Goal: Book appointment/travel/reservation

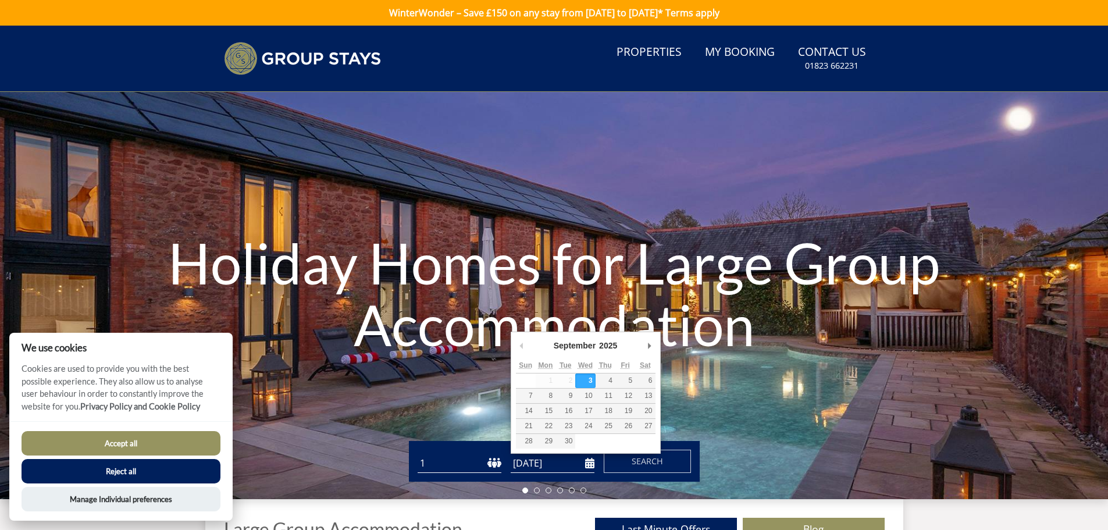
click at [534, 467] on input "[DATE]" at bounding box center [553, 463] width 84 height 19
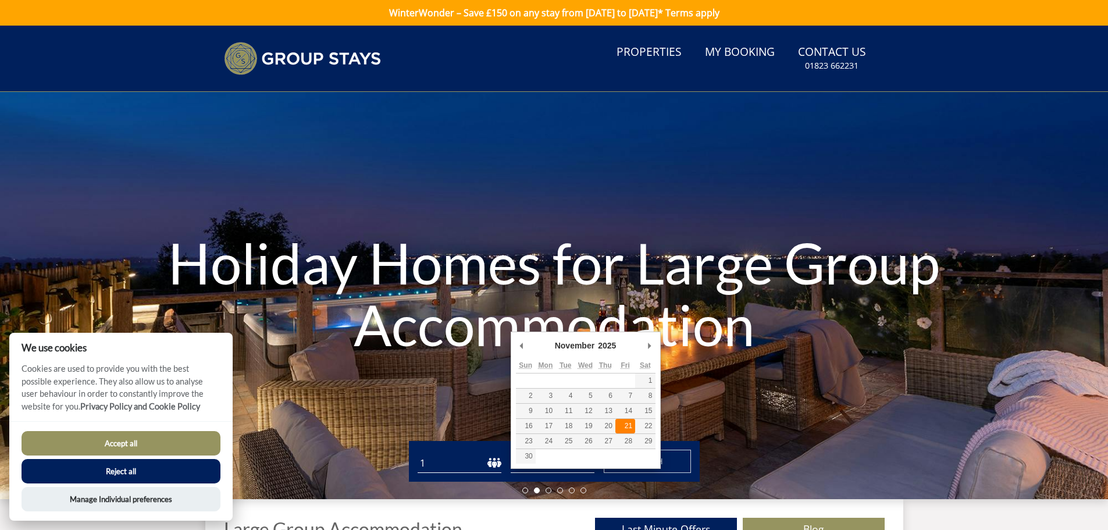
type input "[DATE]"
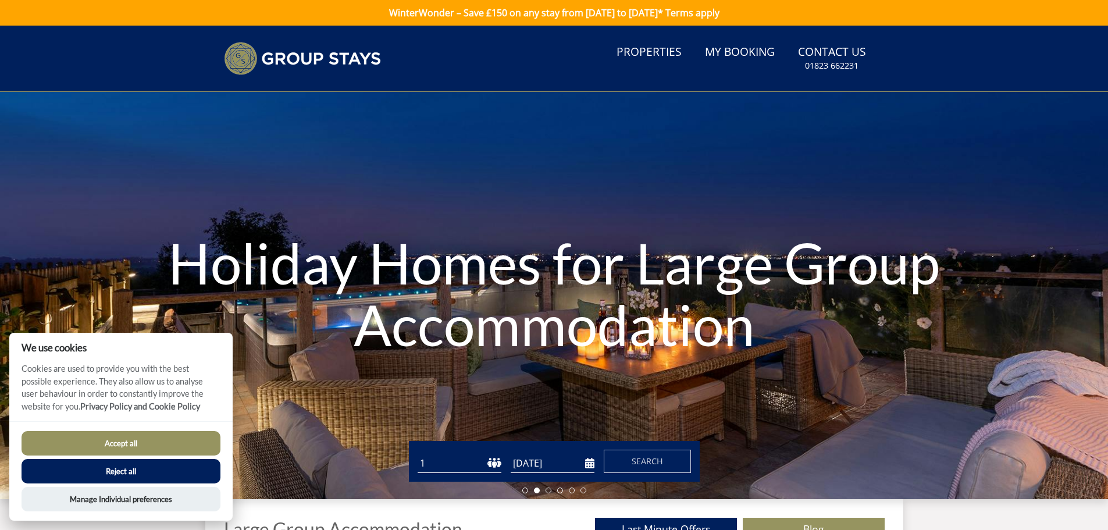
click at [492, 462] on select "1 2 3 4 5 6 7 8 9 10 11 12 13 14 15 16 17 18 19 20 21 22 23 24 25 26 27 28 29 3…" at bounding box center [460, 463] width 84 height 19
click at [418, 454] on select "1 2 3 4 5 6 7 8 9 10 11 12 13 14 15 16 17 18 19 20 21 22 23 24 25 26 27 28 29 3…" at bounding box center [460, 463] width 84 height 19
click at [436, 466] on select "1 2 3 4 5 6 7 8 9 10 11 12 13 14 15 16 17 18 19 20 21 22 23 24 25 26 27 28 29 3…" at bounding box center [460, 463] width 84 height 19
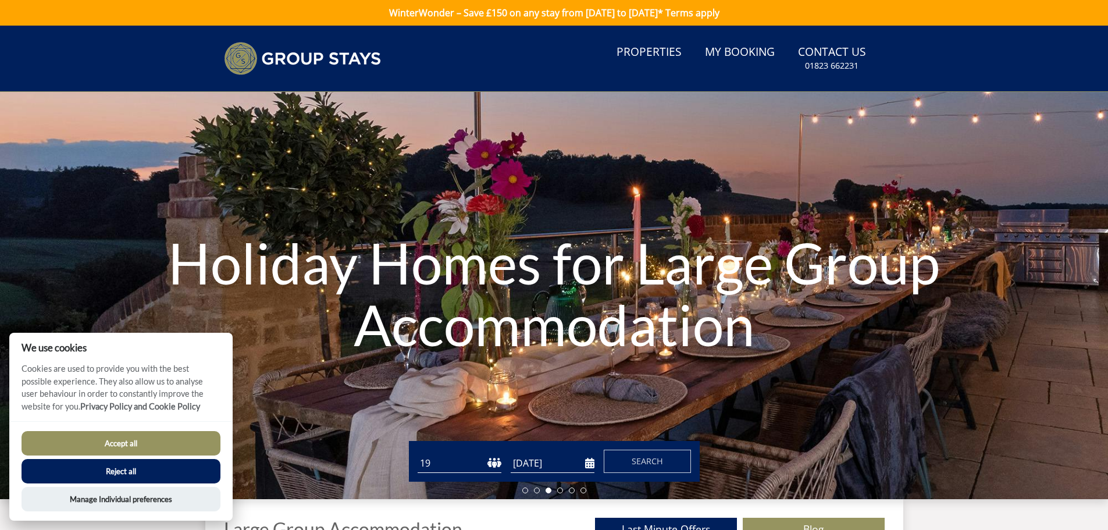
select select "18"
click at [418, 454] on select "1 2 3 4 5 6 7 8 9 10 11 12 13 14 15 16 17 18 19 20 21 22 23 24 25 26 27 28 29 3…" at bounding box center [460, 463] width 84 height 19
click at [133, 470] on button "Reject all" at bounding box center [121, 471] width 199 height 24
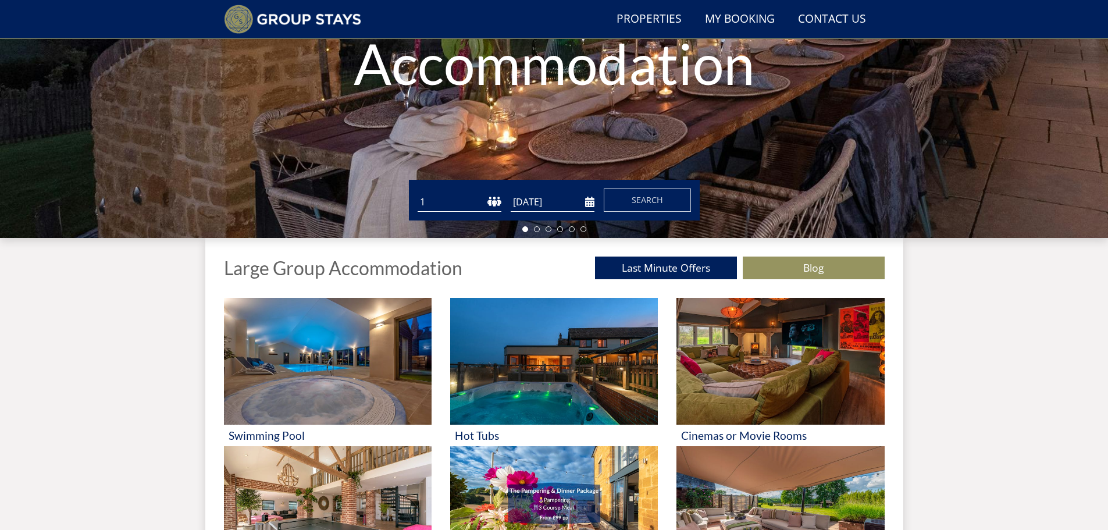
scroll to position [244, 0]
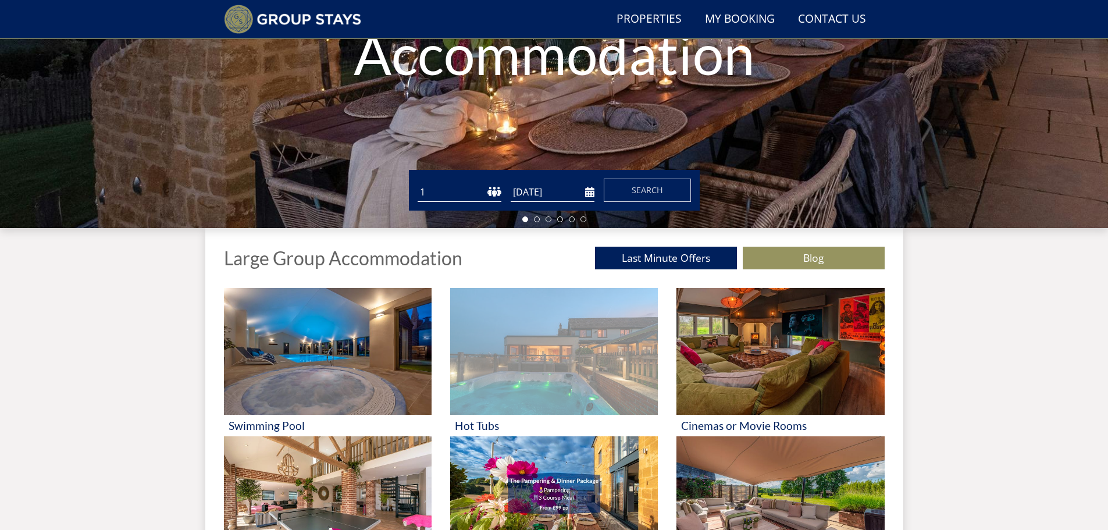
click at [576, 373] on img at bounding box center [554, 351] width 208 height 127
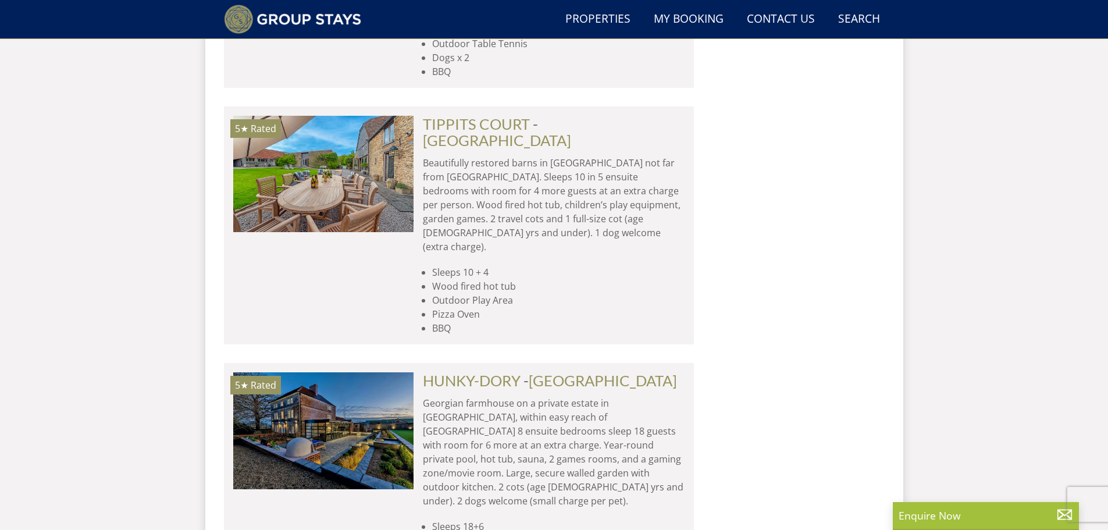
scroll to position [1081, 0]
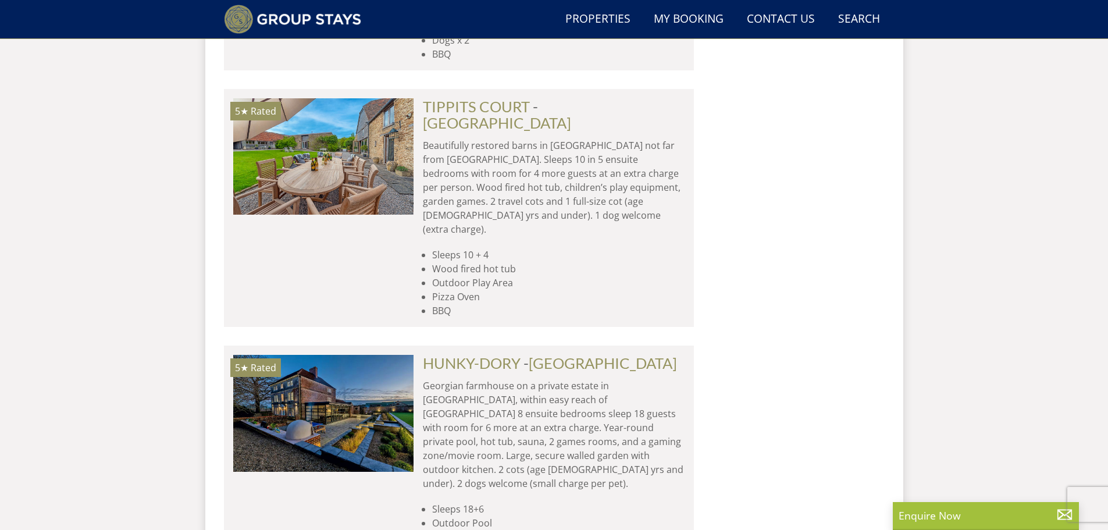
click at [551, 529] on li "Hot tub" at bounding box center [558, 537] width 252 height 14
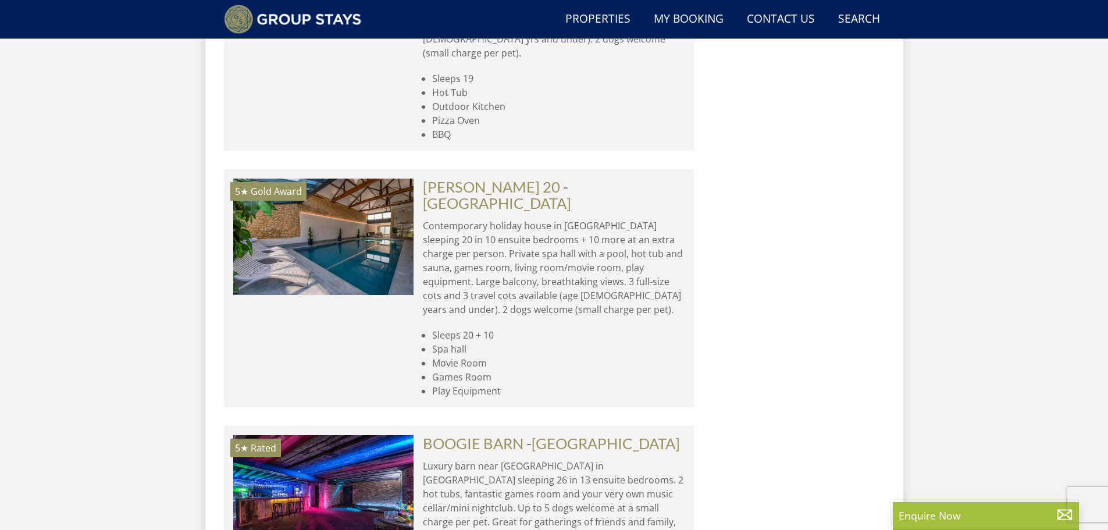
scroll to position [1757, 0]
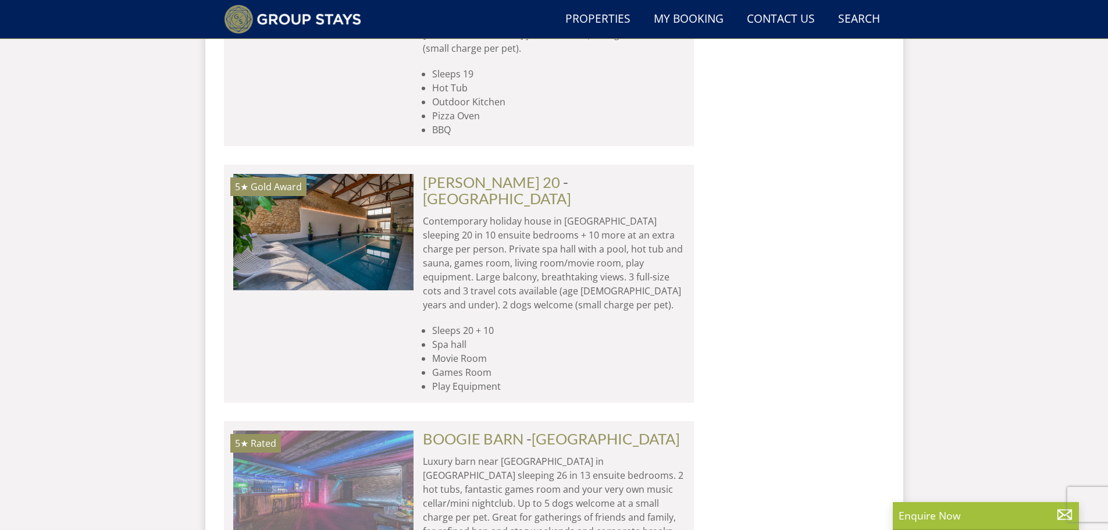
click at [332, 430] on img at bounding box center [323, 488] width 180 height 116
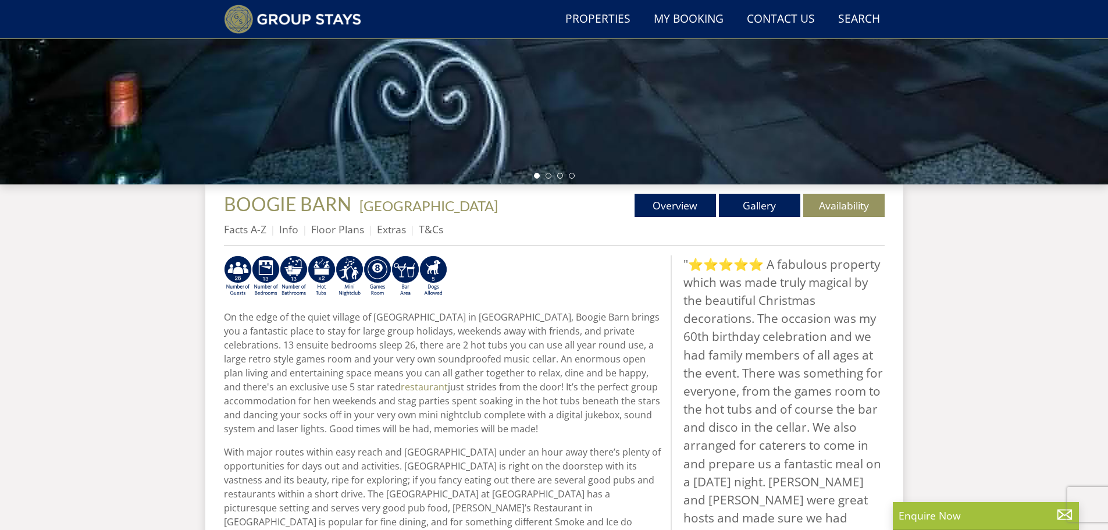
scroll to position [298, 0]
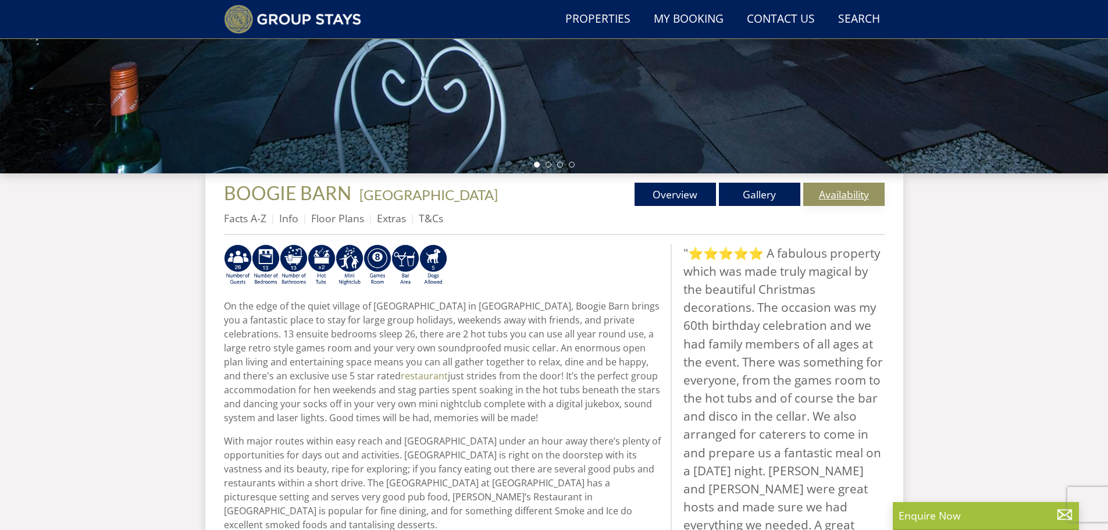
click at [850, 191] on link "Availability" at bounding box center [843, 194] width 81 height 23
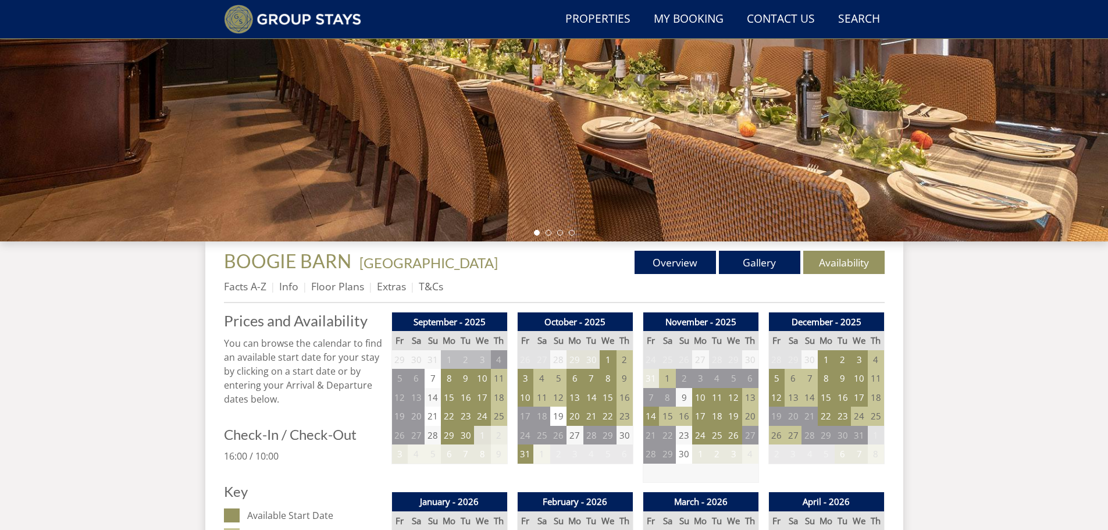
scroll to position [233, 0]
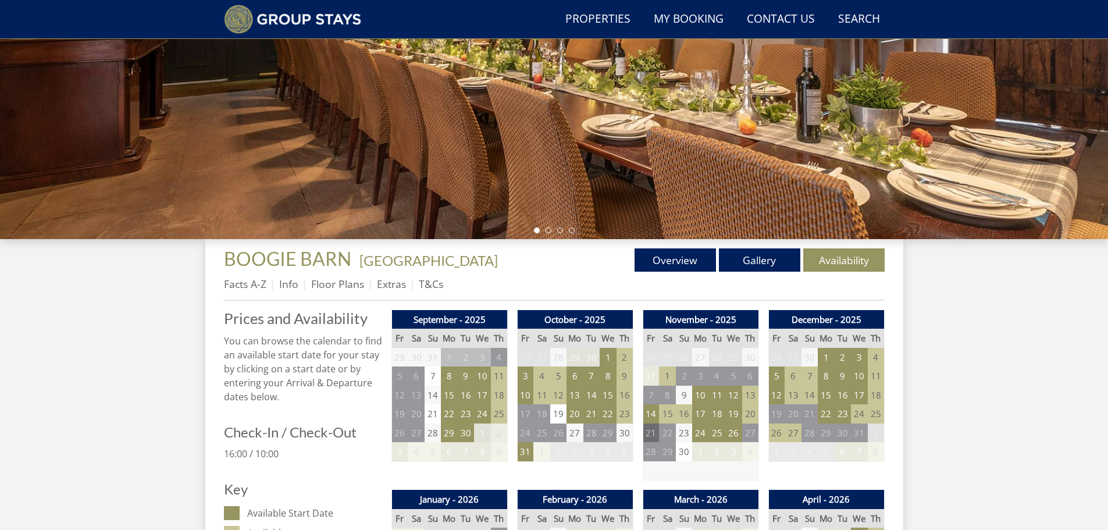
click at [653, 434] on td "21" at bounding box center [651, 432] width 16 height 19
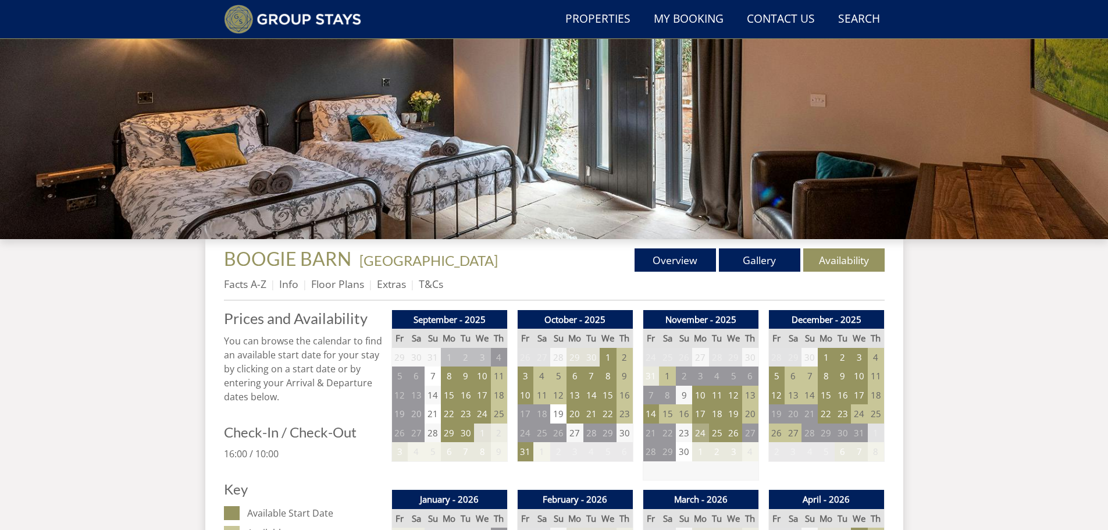
click at [701, 434] on td "24" at bounding box center [700, 432] width 16 height 19
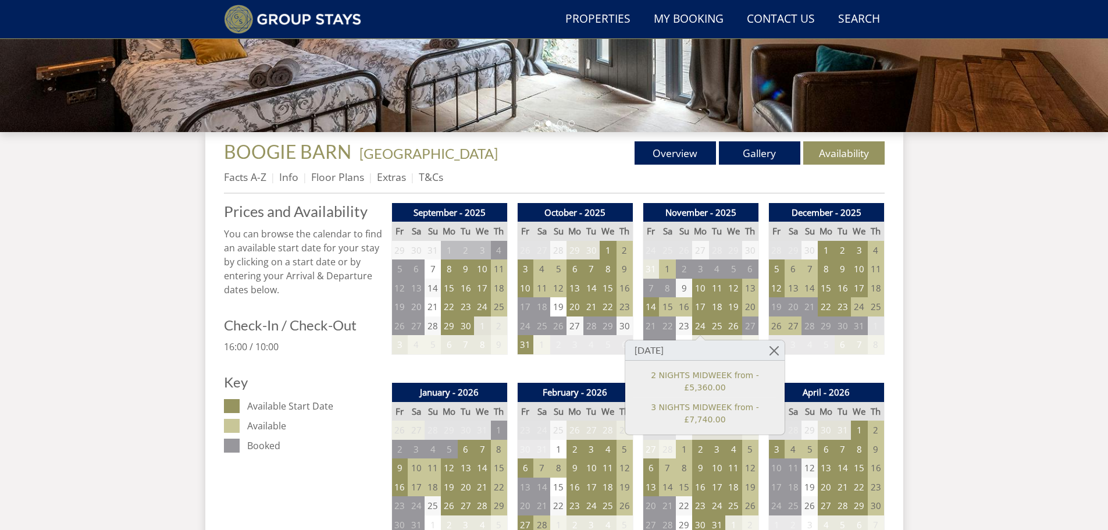
scroll to position [346, 0]
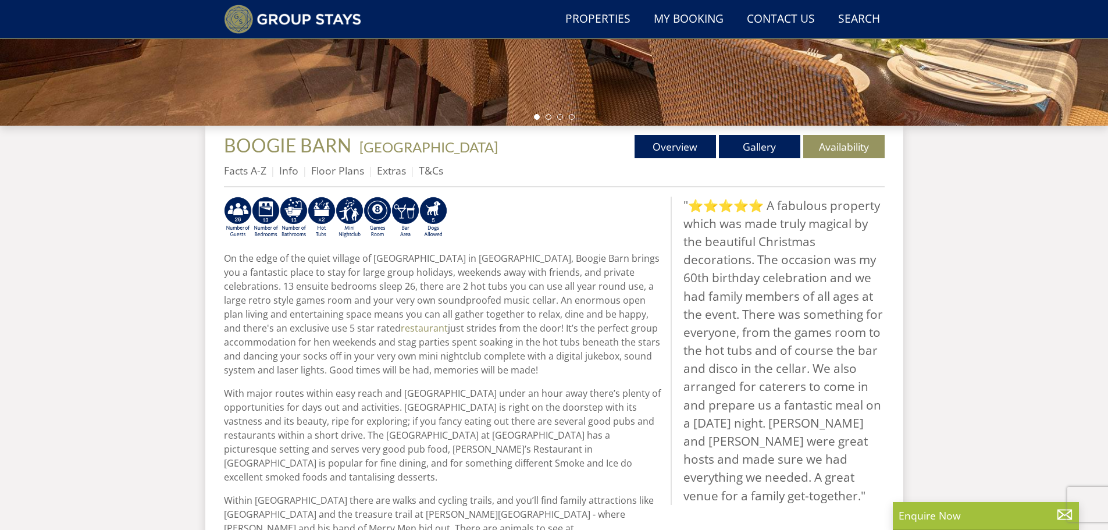
scroll to position [298, 0]
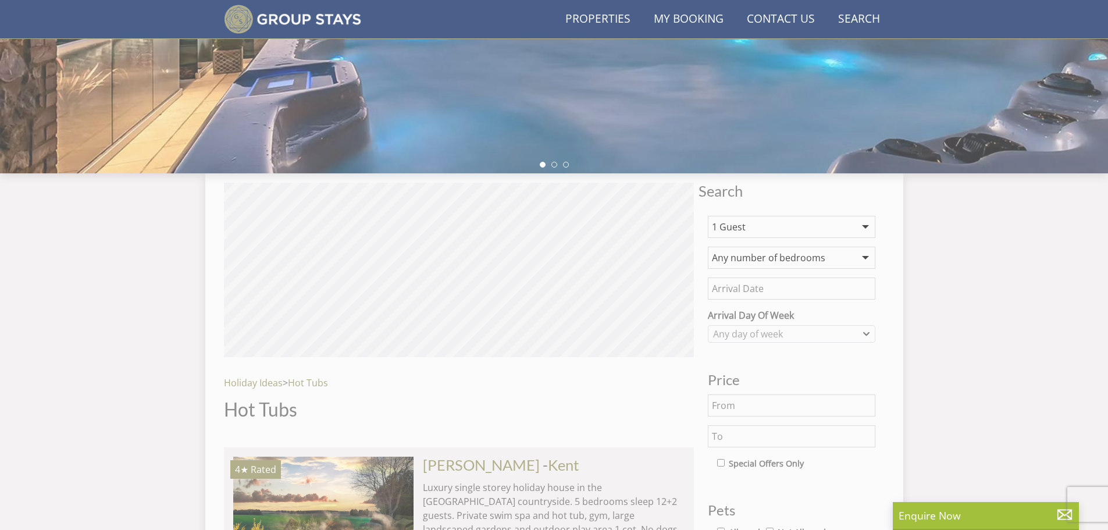
scroll to position [1757, 0]
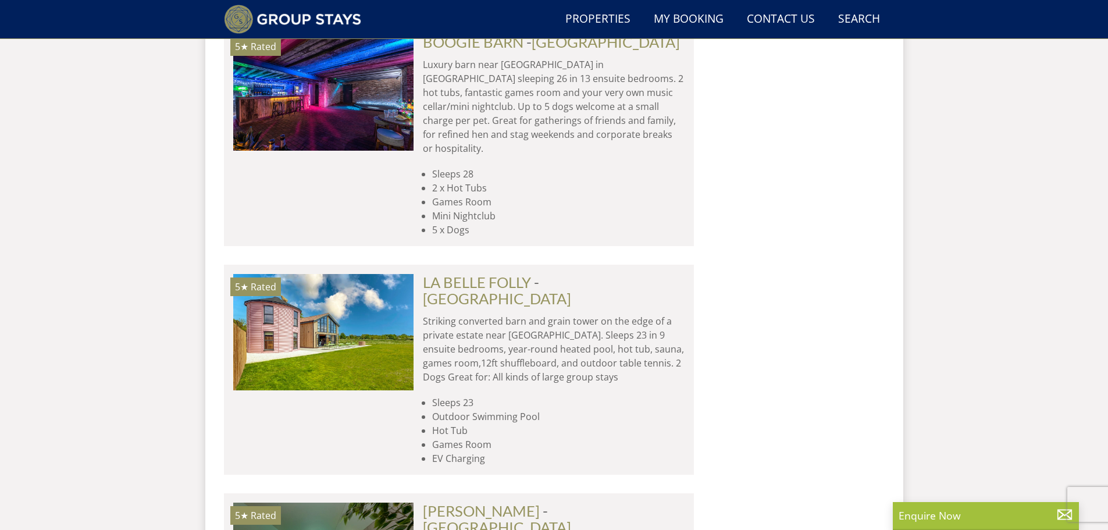
scroll to position [2147, 0]
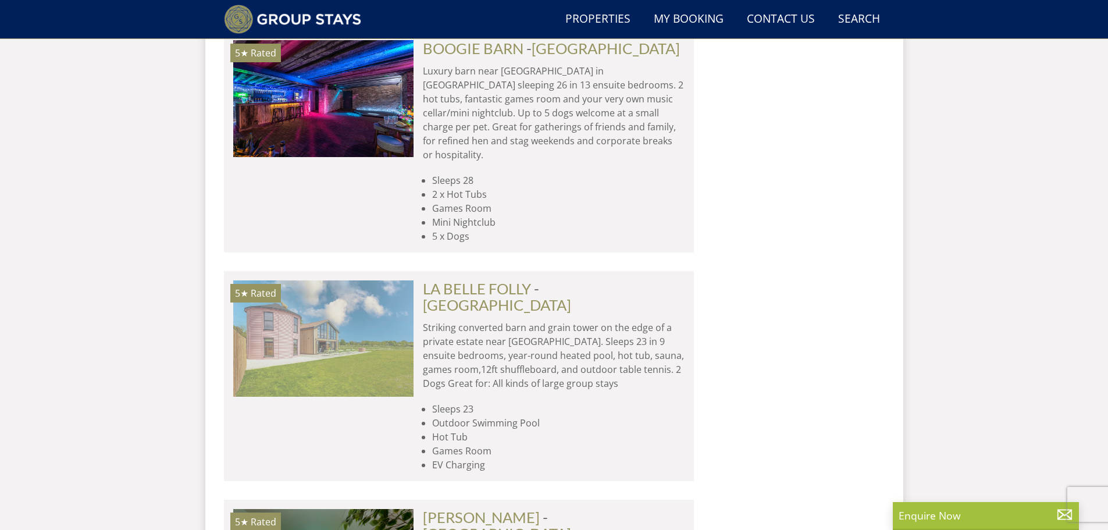
click at [314, 280] on img at bounding box center [323, 338] width 180 height 116
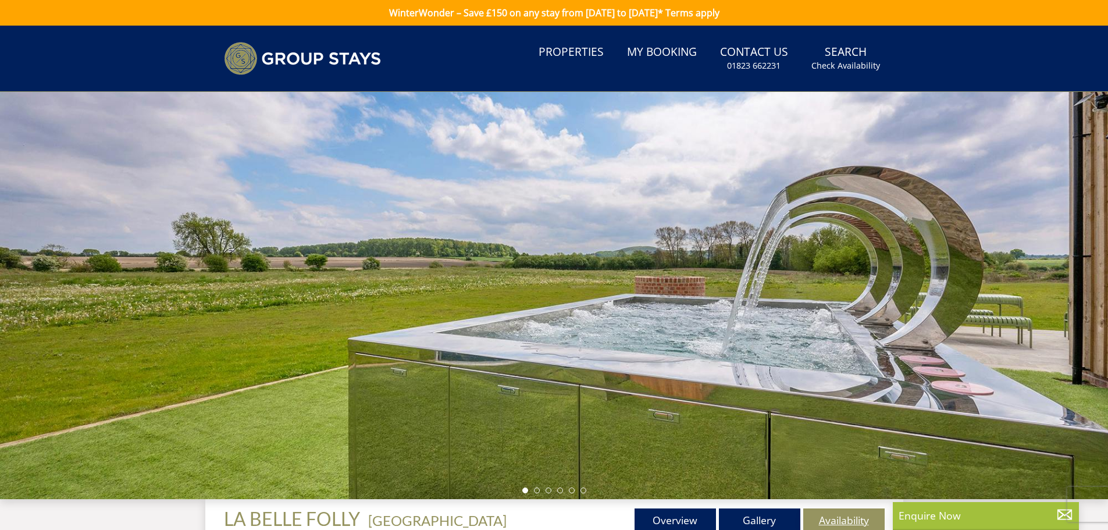
click at [835, 519] on link "Availability" at bounding box center [843, 519] width 81 height 23
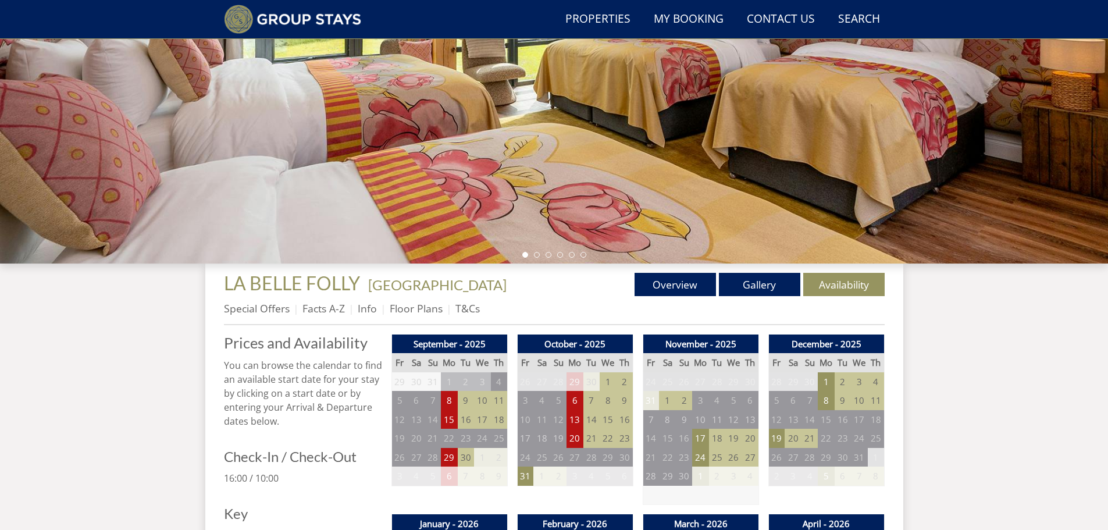
scroll to position [231, 0]
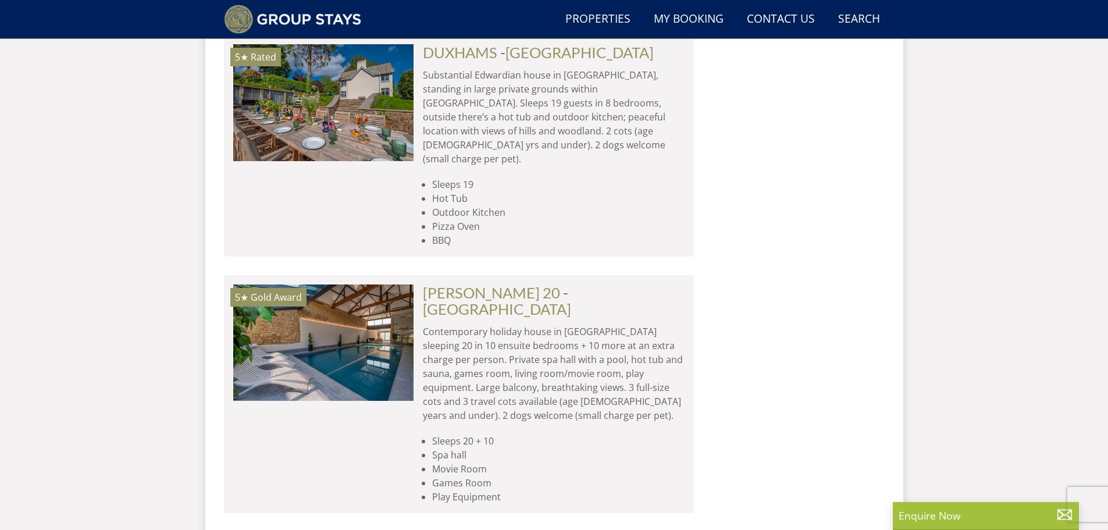
scroll to position [1635, 0]
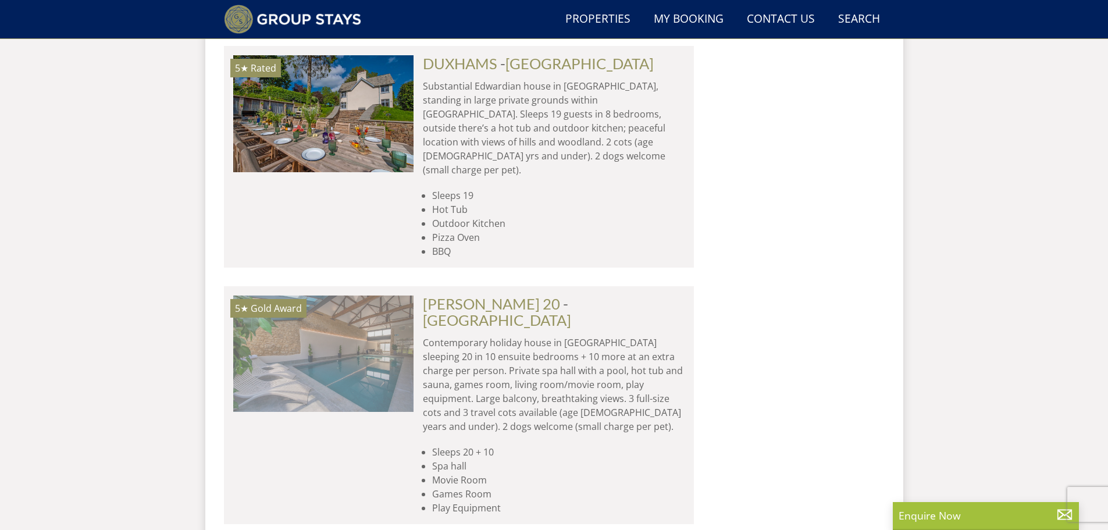
click at [305, 295] on img at bounding box center [323, 353] width 180 height 116
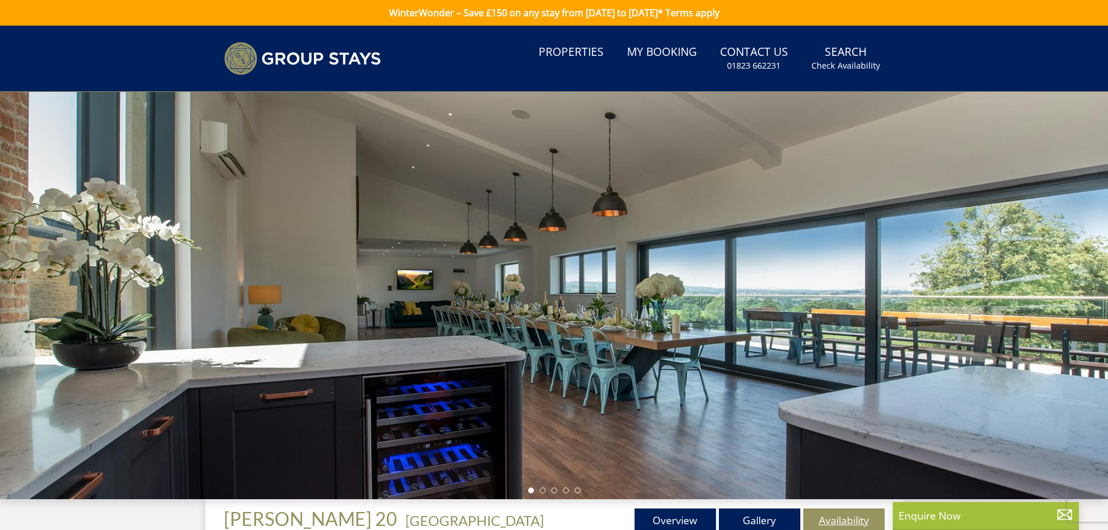
click at [845, 516] on link "Availability" at bounding box center [843, 519] width 81 height 23
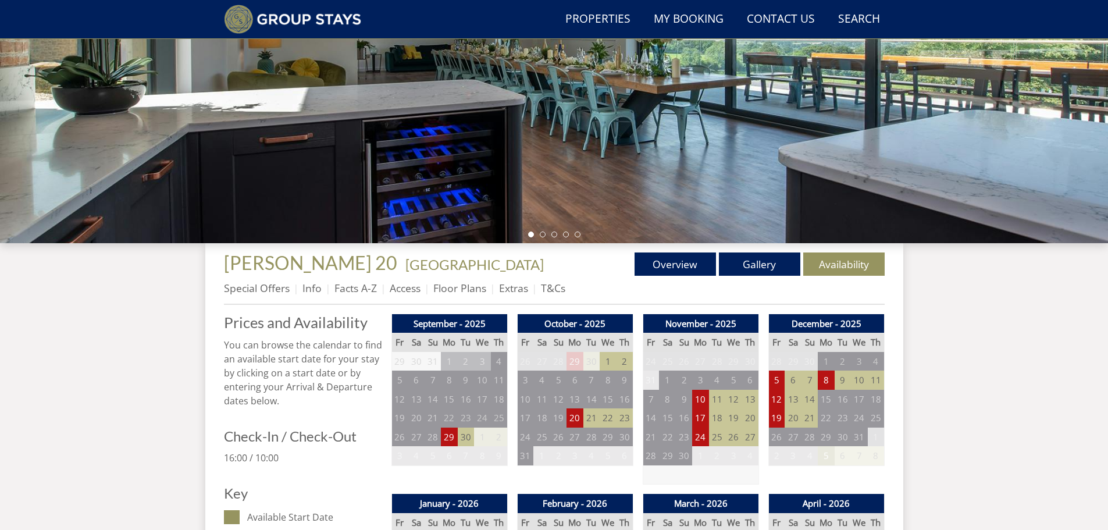
scroll to position [275, 0]
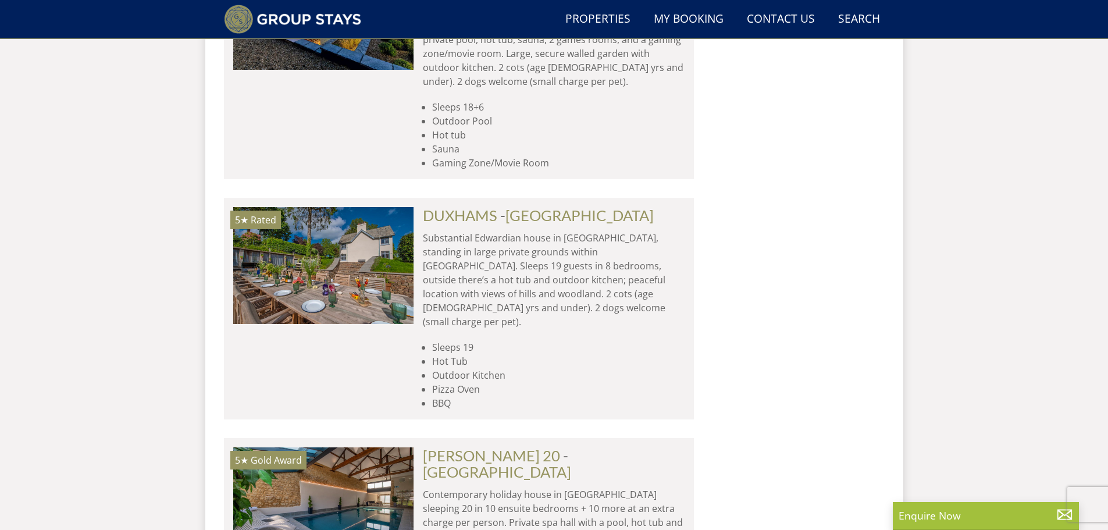
scroll to position [1472, 0]
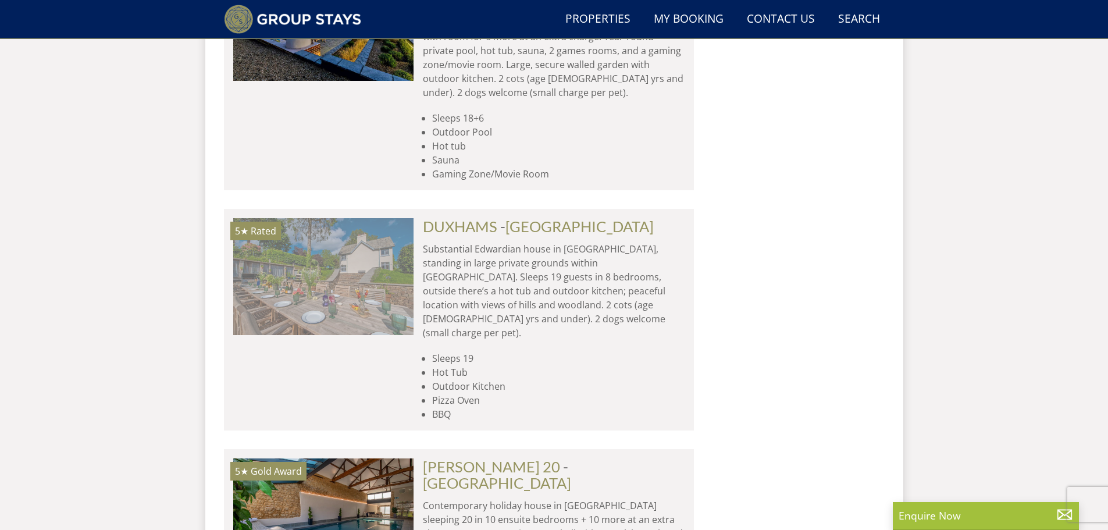
click at [330, 218] on img at bounding box center [323, 276] width 180 height 116
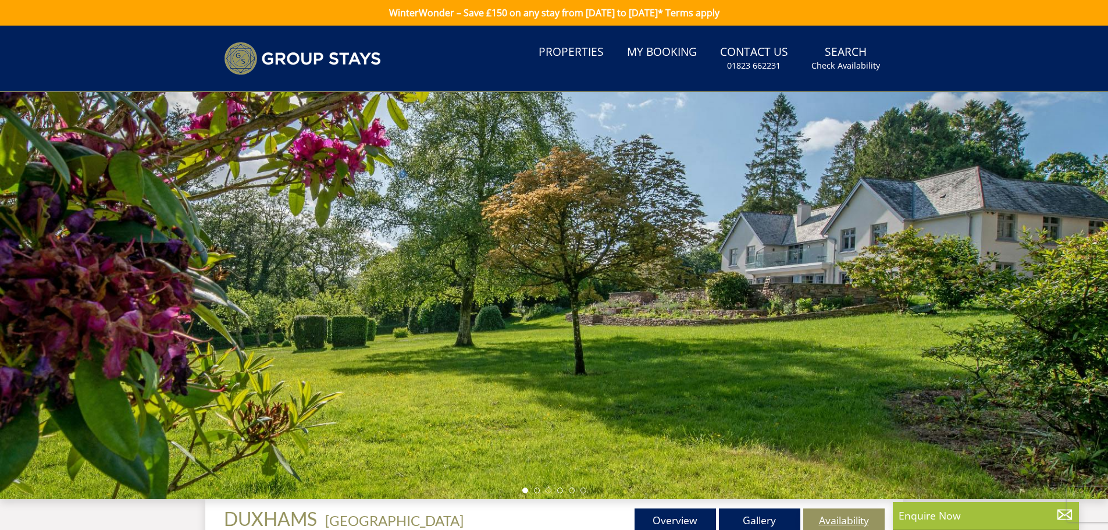
click at [847, 513] on link "Availability" at bounding box center [843, 519] width 81 height 23
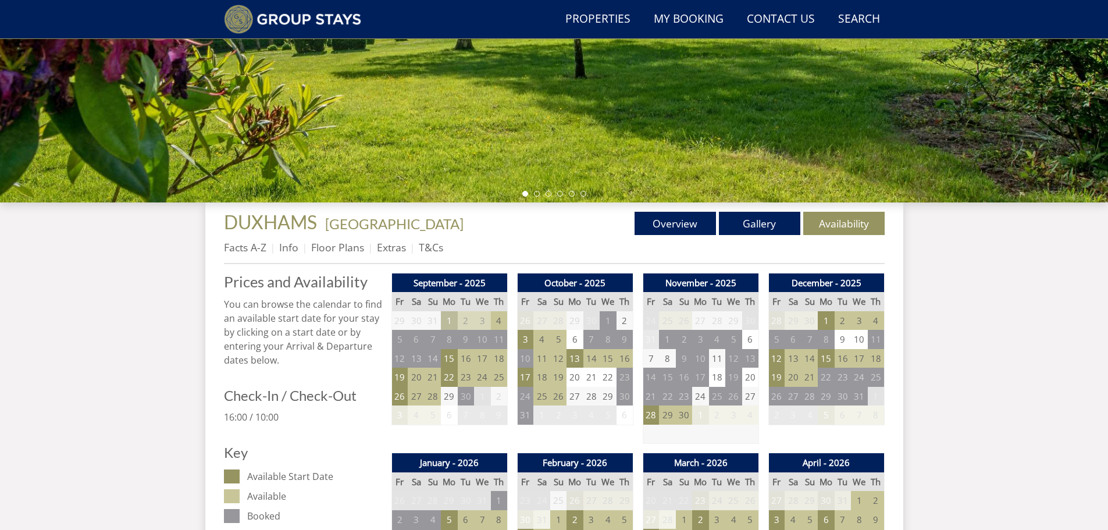
scroll to position [270, 0]
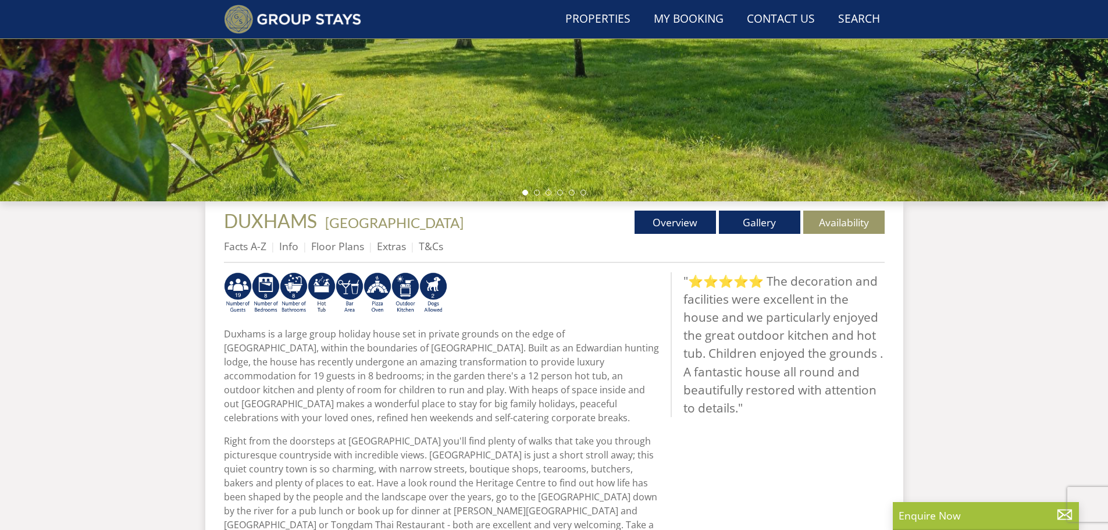
scroll to position [66, 0]
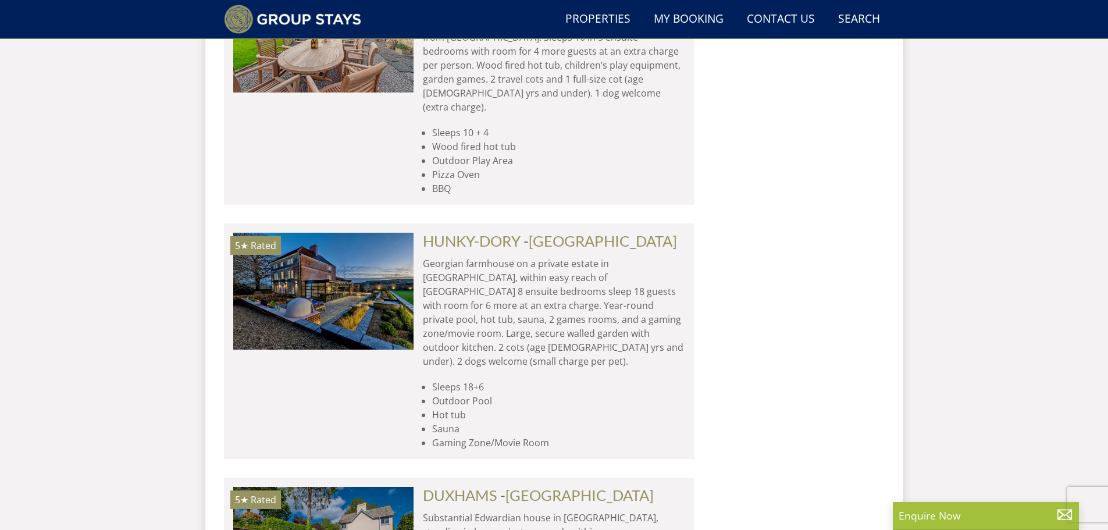
scroll to position [1193, 0]
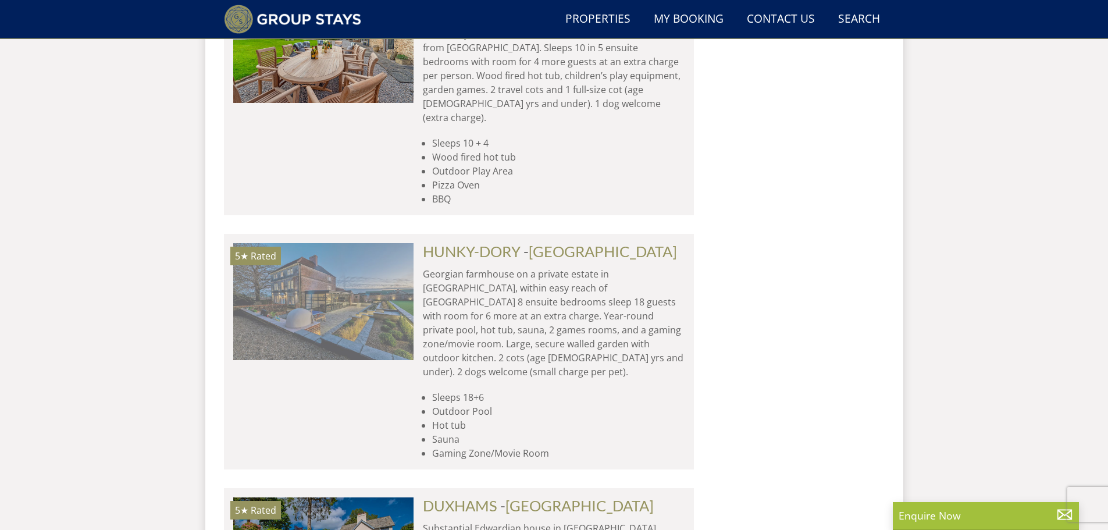
click at [306, 270] on img at bounding box center [323, 301] width 180 height 116
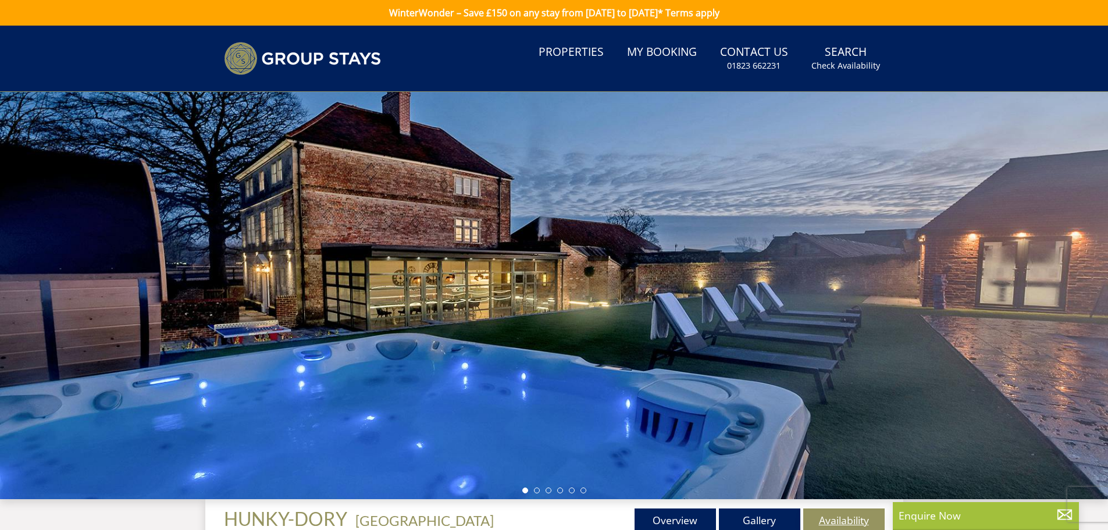
click at [838, 516] on link "Availability" at bounding box center [843, 519] width 81 height 23
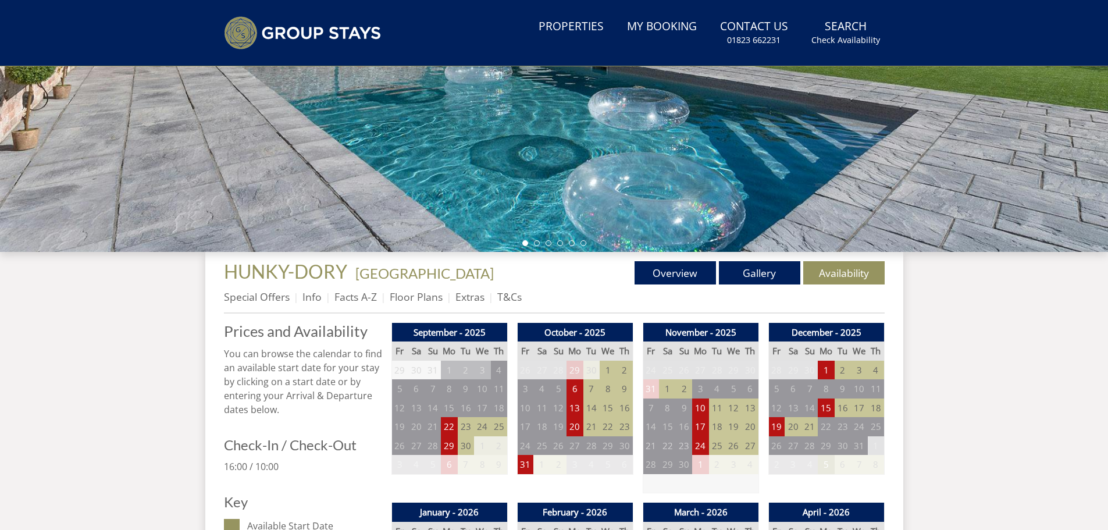
scroll to position [35, 0]
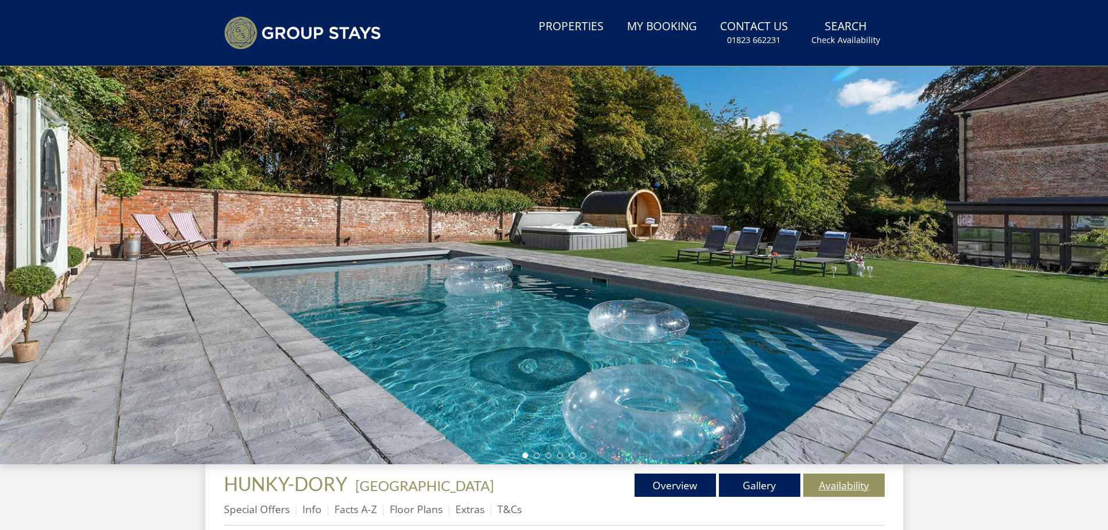
click at [820, 482] on link "Availability" at bounding box center [843, 484] width 81 height 23
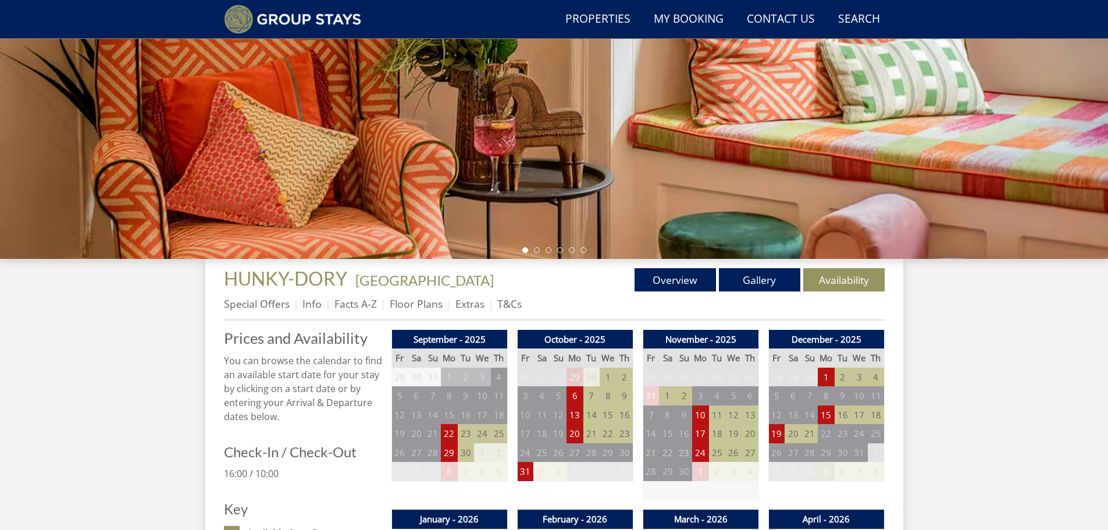
scroll to position [234, 0]
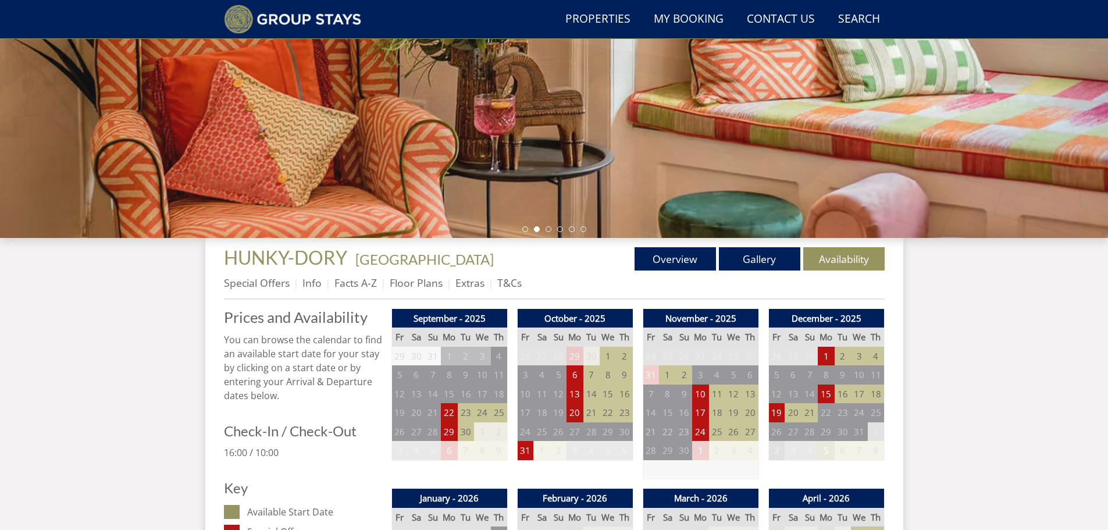
drag, startPoint x: 842, startPoint y: 483, endPoint x: 768, endPoint y: 455, distance: 79.2
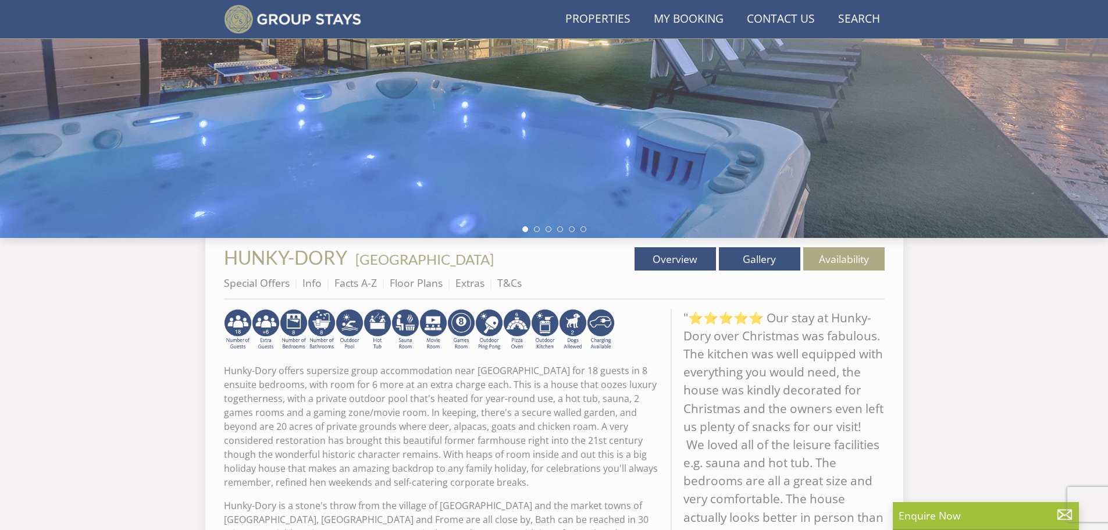
scroll to position [256, 0]
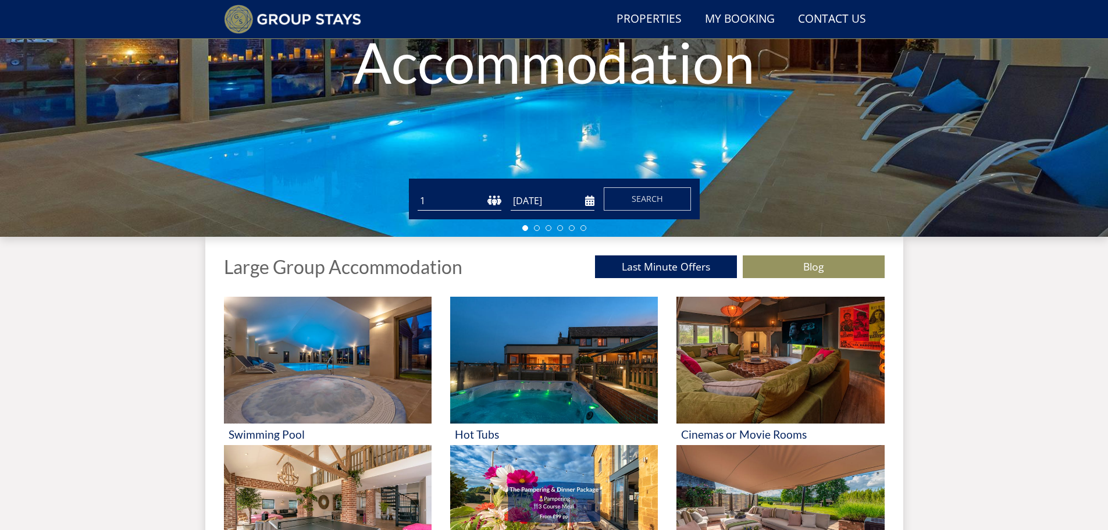
scroll to position [216, 0]
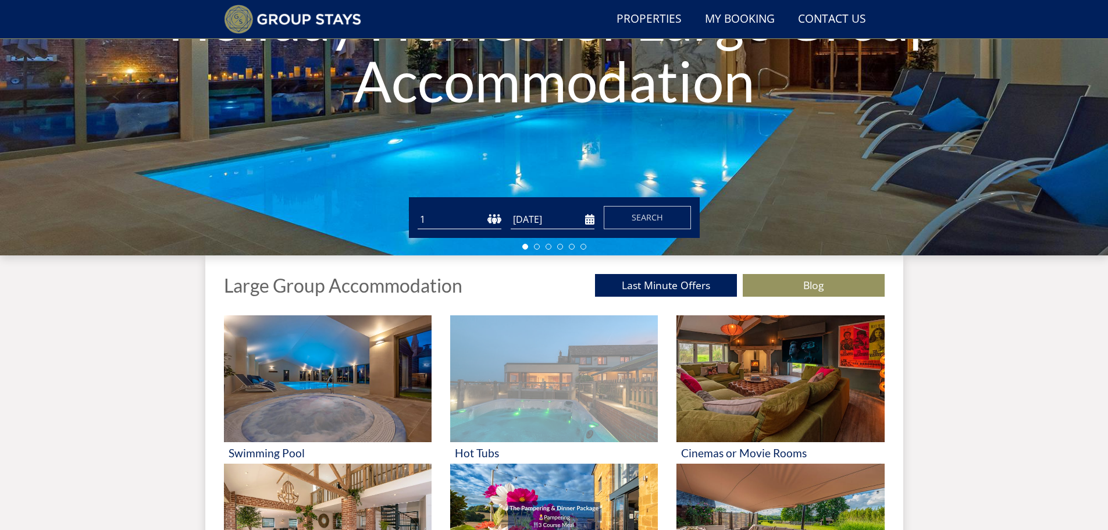
click at [523, 376] on img at bounding box center [554, 378] width 208 height 127
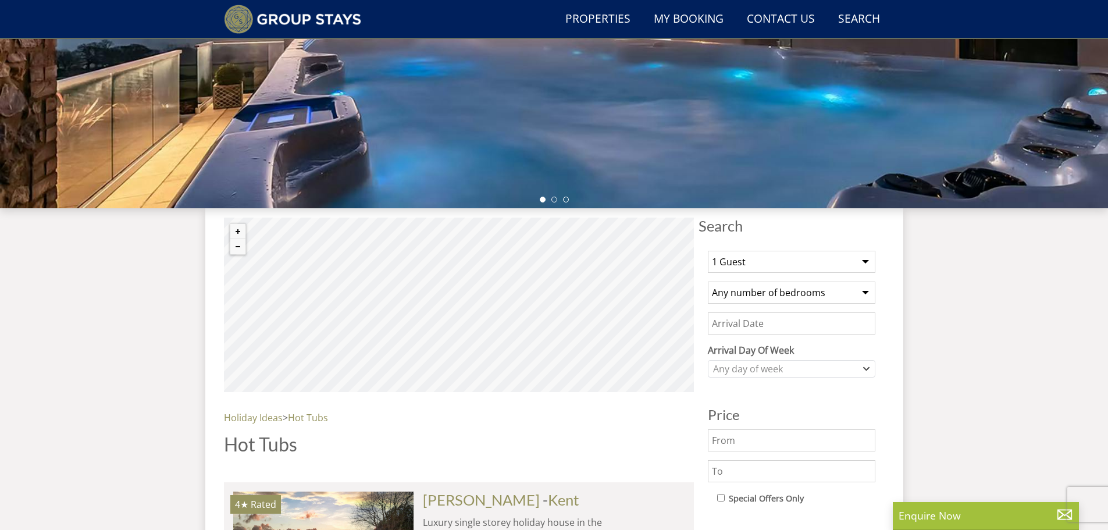
scroll to position [270, 0]
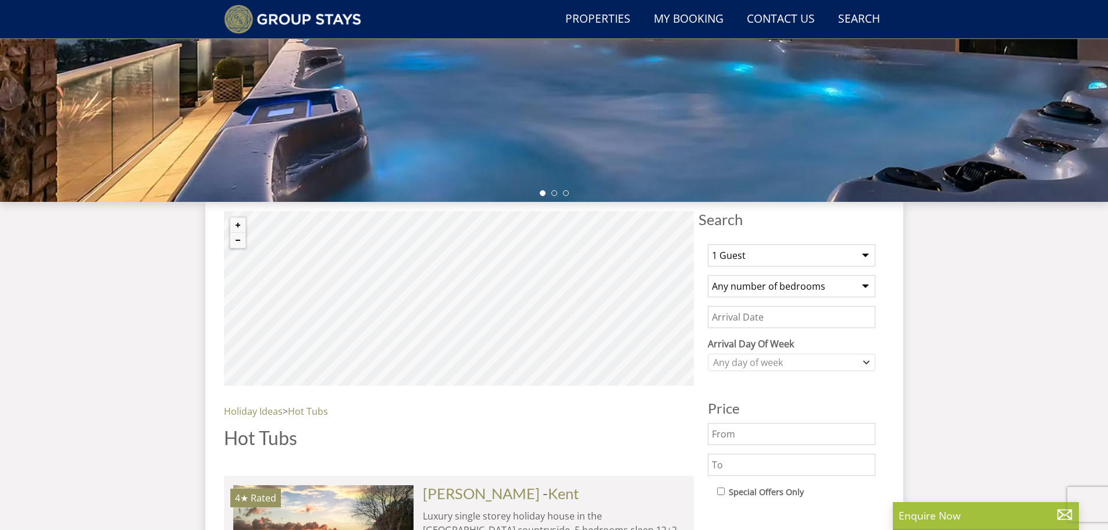
click at [766, 251] on select "1 Guest 2 Guests 3 Guests 4 Guests 5 Guests 6 Guests 7 Guests 8 Guests 9 Guests…" at bounding box center [792, 255] width 168 height 22
select select "18"
click at [708, 244] on select "1 Guest 2 Guests 3 Guests 4 Guests 5 Guests 6 Guests 7 Guests 8 Guests 9 Guests…" at bounding box center [792, 255] width 168 height 22
click at [800, 283] on select "Any number of bedrooms 4 Bedrooms 5 Bedrooms 6 Bedrooms 7 Bedrooms 8 Bedrooms 9…" at bounding box center [792, 286] width 168 height 22
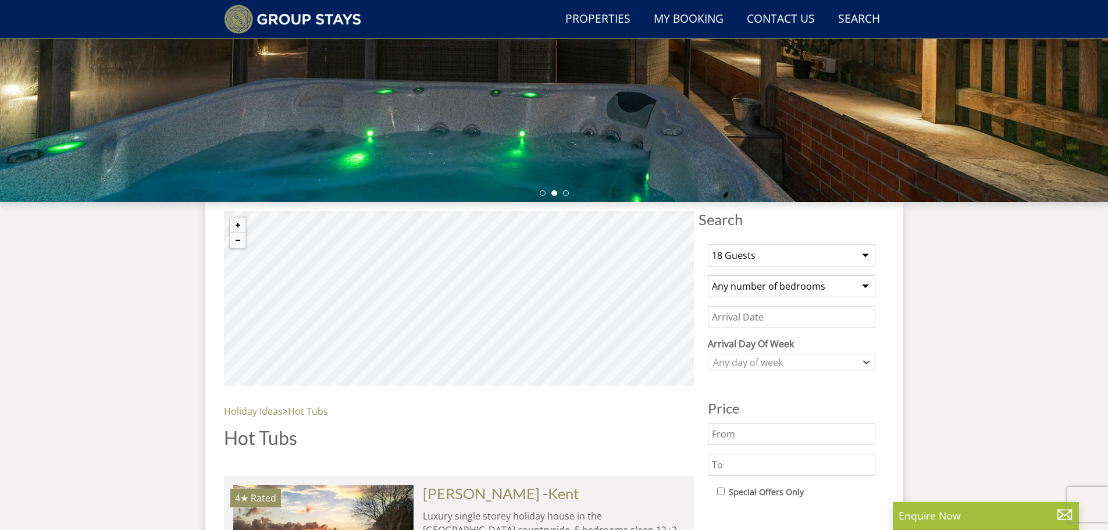
select select "6"
click at [708, 275] on select "Any number of bedrooms 4 Bedrooms 5 Bedrooms 6 Bedrooms 7 Bedrooms 8 Bedrooms 9…" at bounding box center [792, 286] width 168 height 22
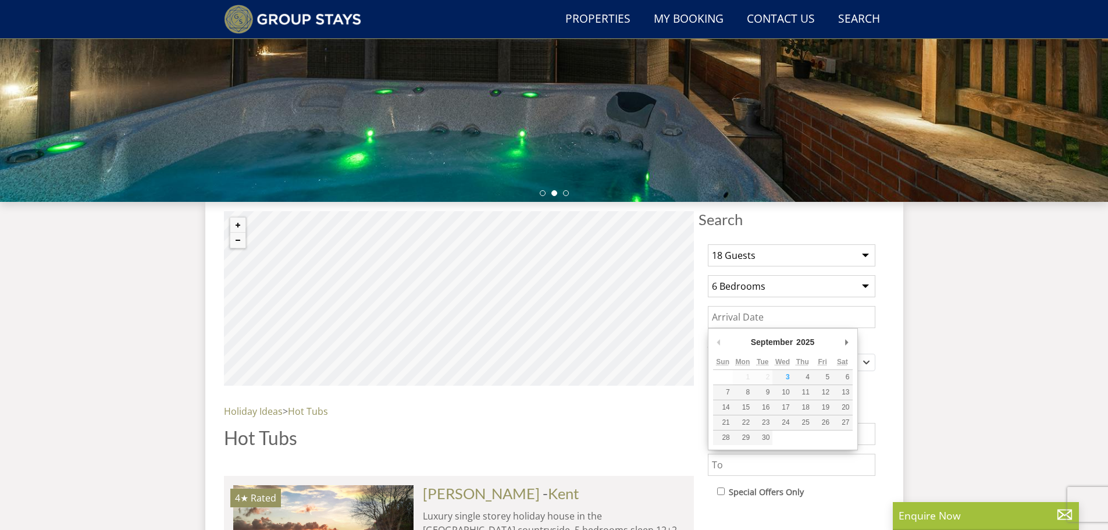
click at [744, 321] on input "Date" at bounding box center [792, 317] width 168 height 22
type input "[DATE]"
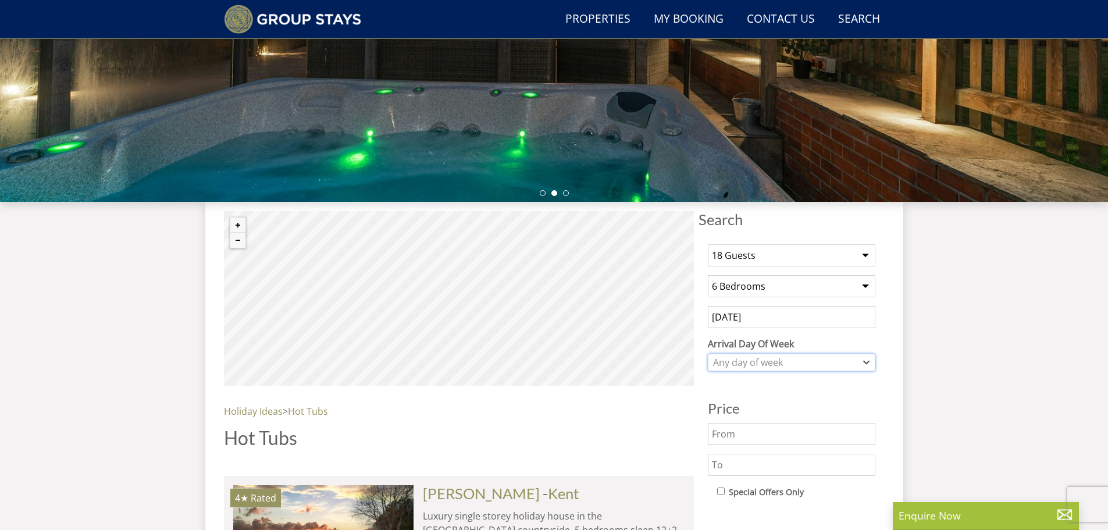
click at [783, 360] on div "Any day of week" at bounding box center [785, 362] width 151 height 13
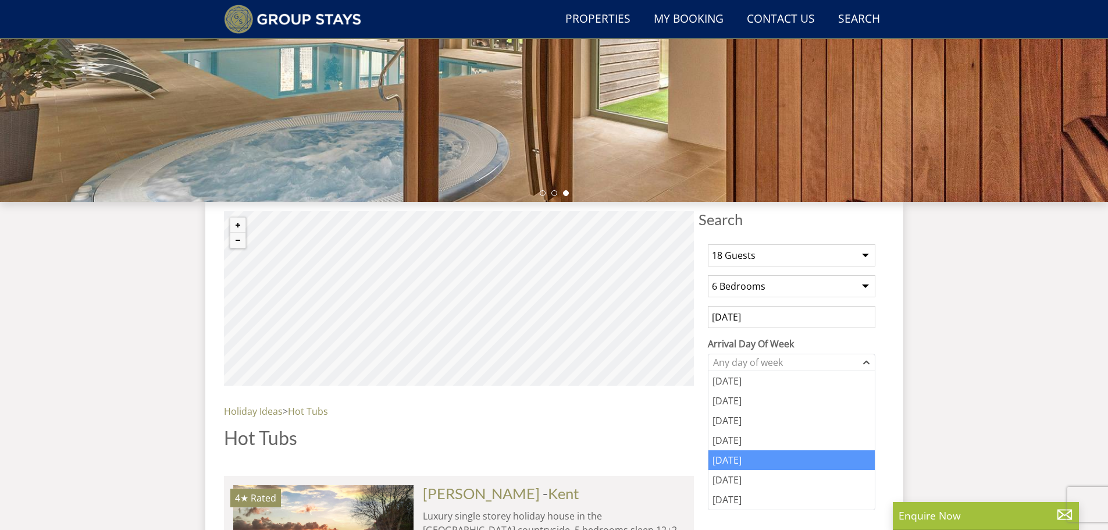
click at [735, 457] on div "[DATE]" at bounding box center [791, 460] width 166 height 20
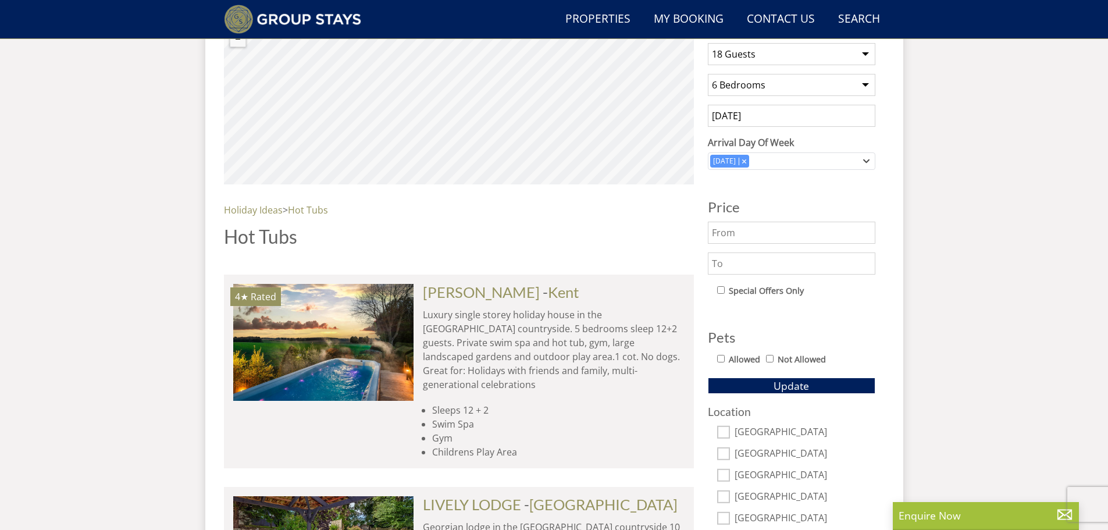
scroll to position [479, 0]
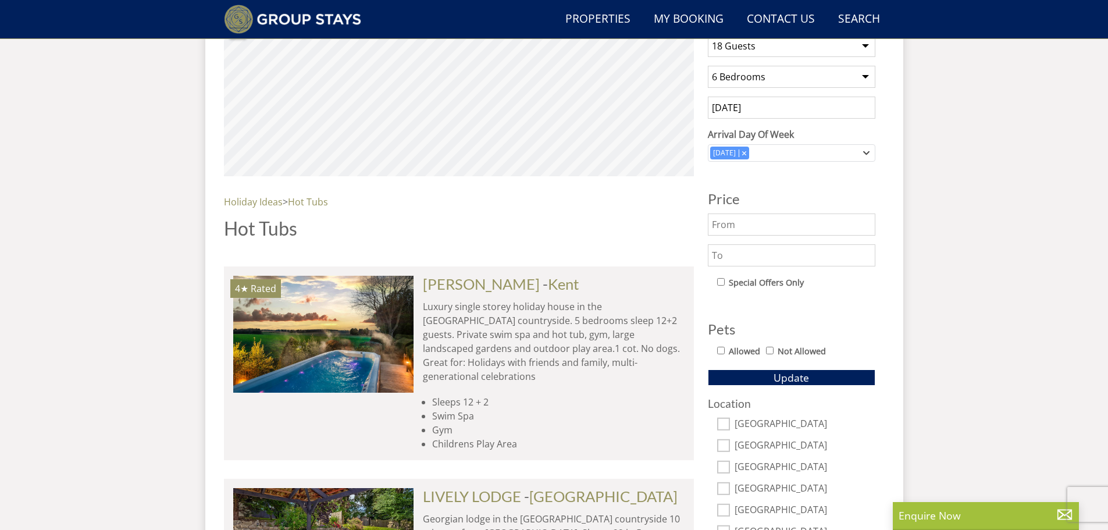
click at [721, 348] on input "Allowed" at bounding box center [721, 351] width 8 height 8
checkbox input "true"
click at [802, 373] on span "Update" at bounding box center [791, 378] width 35 height 14
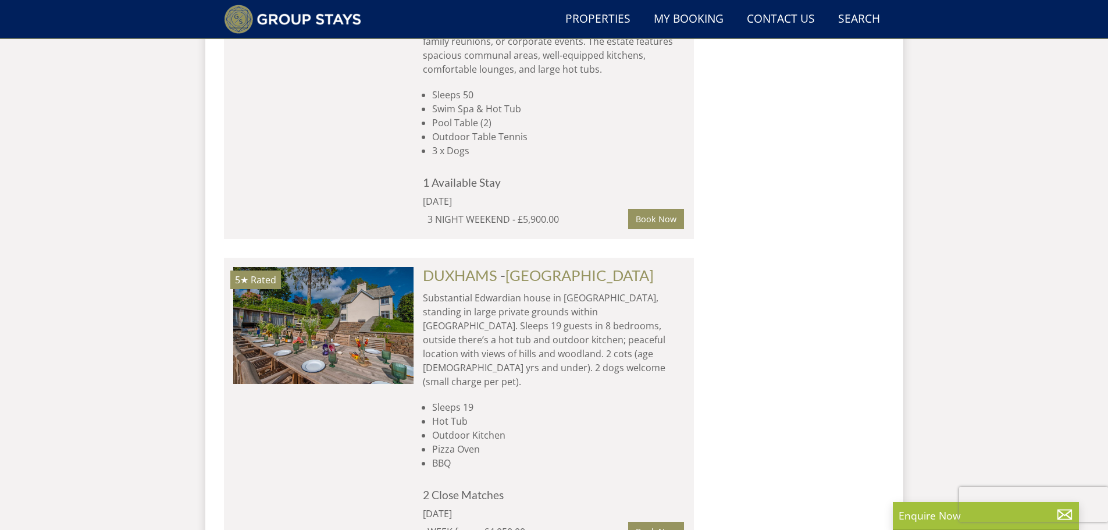
scroll to position [2596, 0]
